Goal: Transaction & Acquisition: Subscribe to service/newsletter

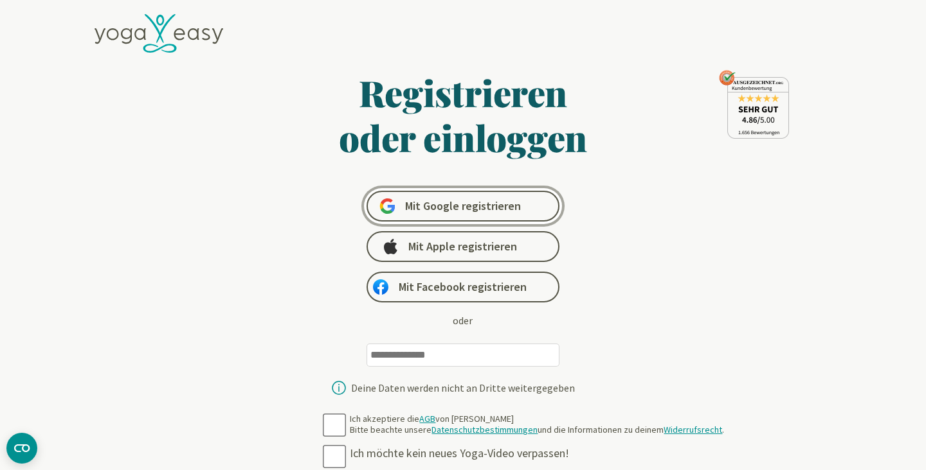
click at [507, 211] on span "Mit Google registrieren" at bounding box center [463, 206] width 116 height 15
